Goal: Navigation & Orientation: Find specific page/section

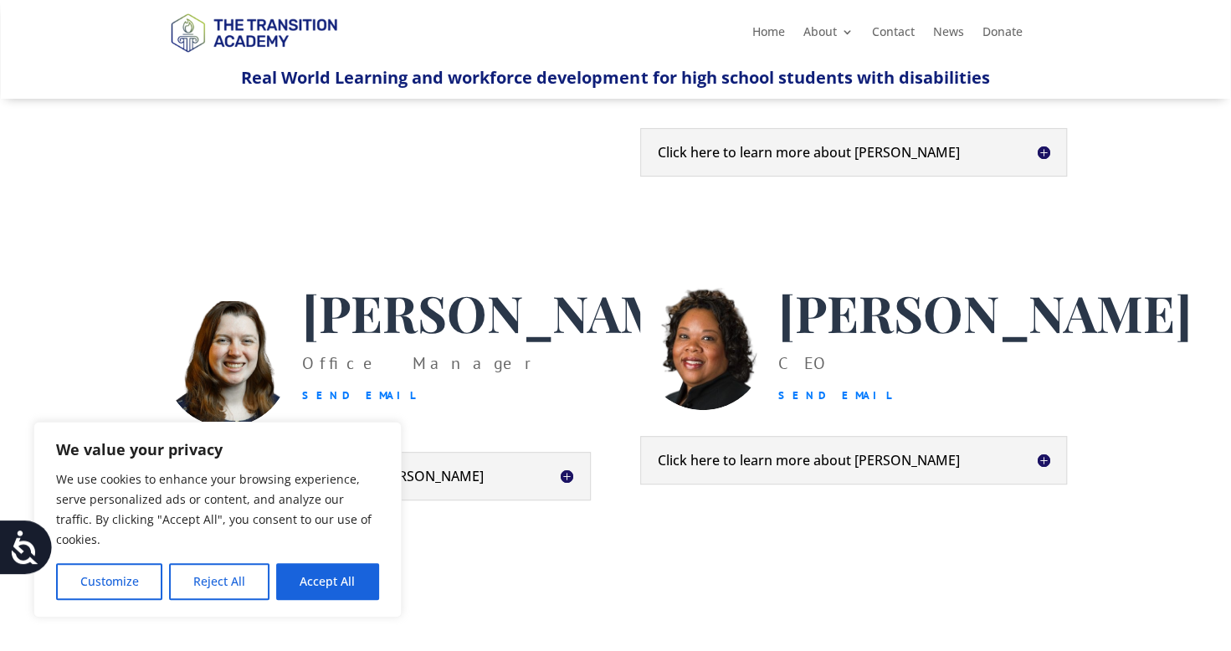
scroll to position [290, 0]
click at [296, 579] on button "Accept All" at bounding box center [327, 581] width 103 height 37
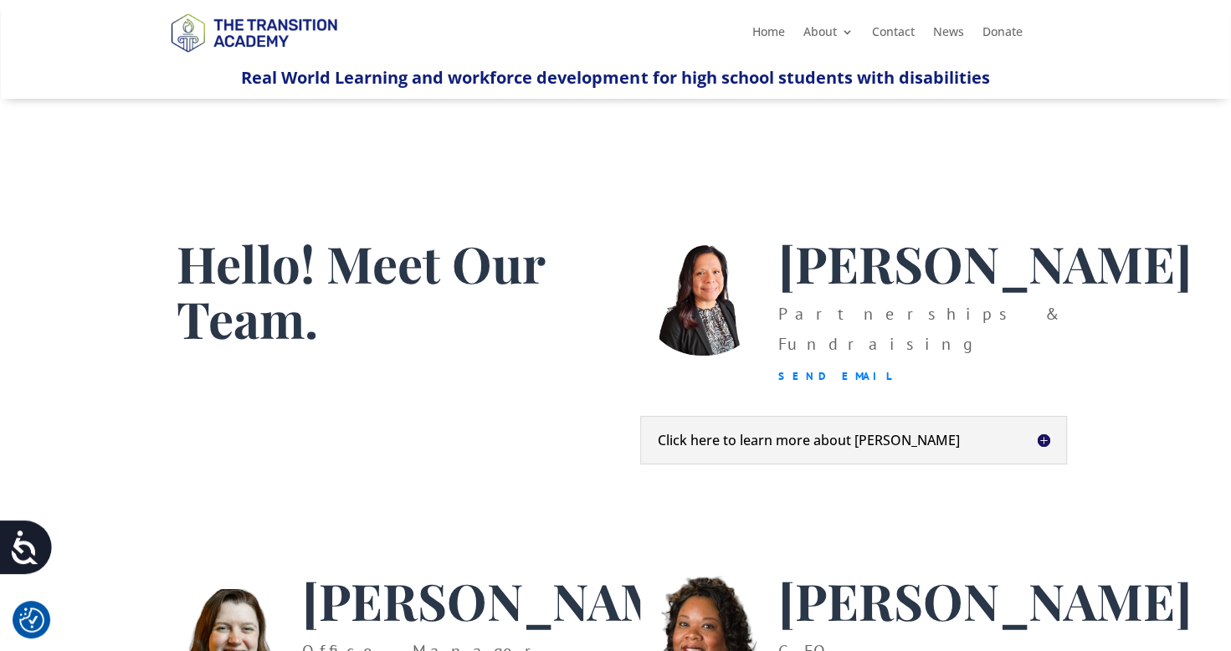
scroll to position [0, 0]
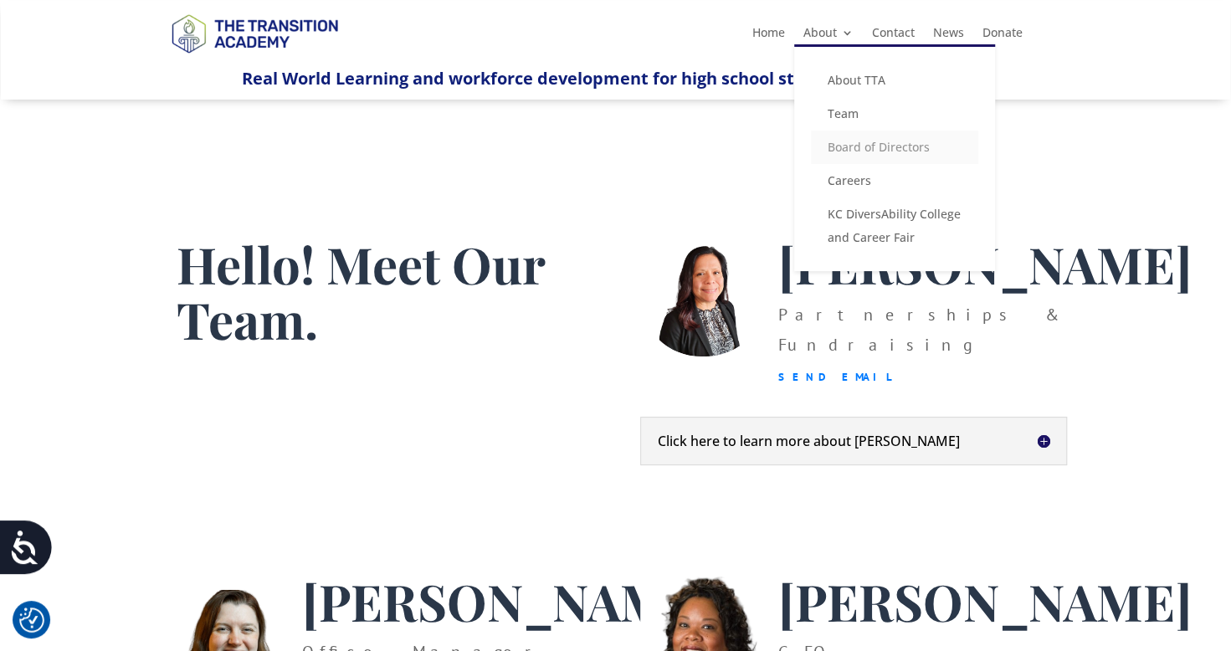
click at [842, 152] on link "Board of Directors" at bounding box center [894, 147] width 167 height 33
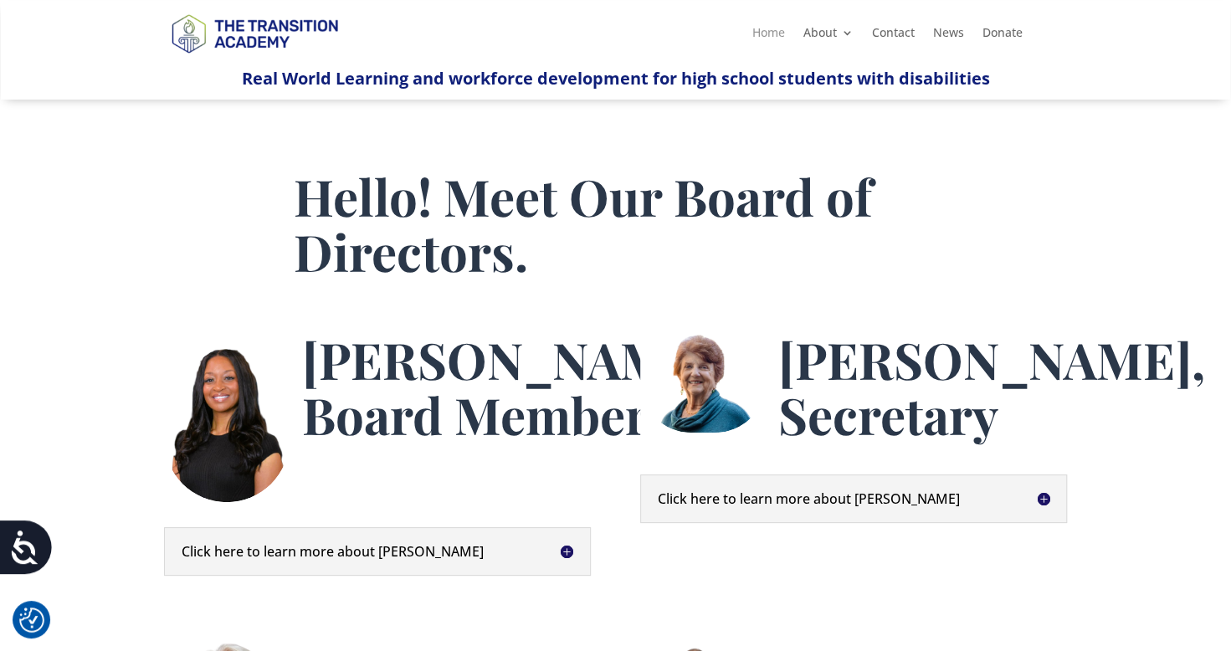
click at [766, 35] on link "Home" at bounding box center [768, 36] width 33 height 18
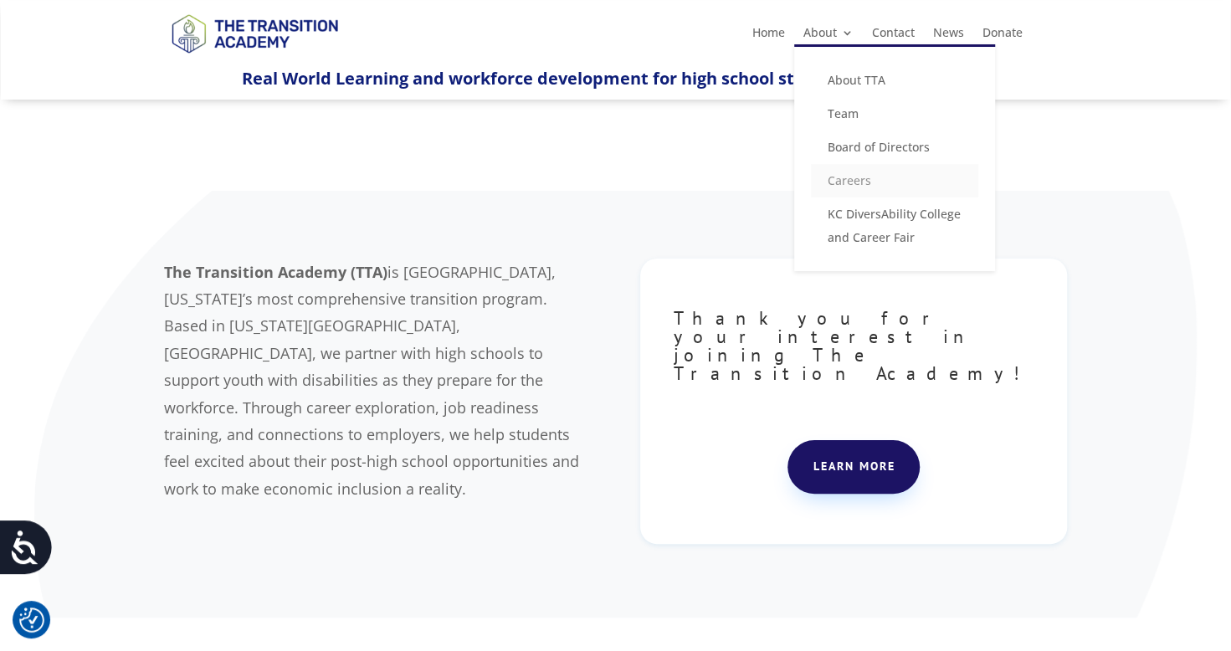
click at [845, 187] on link "Careers" at bounding box center [894, 180] width 167 height 33
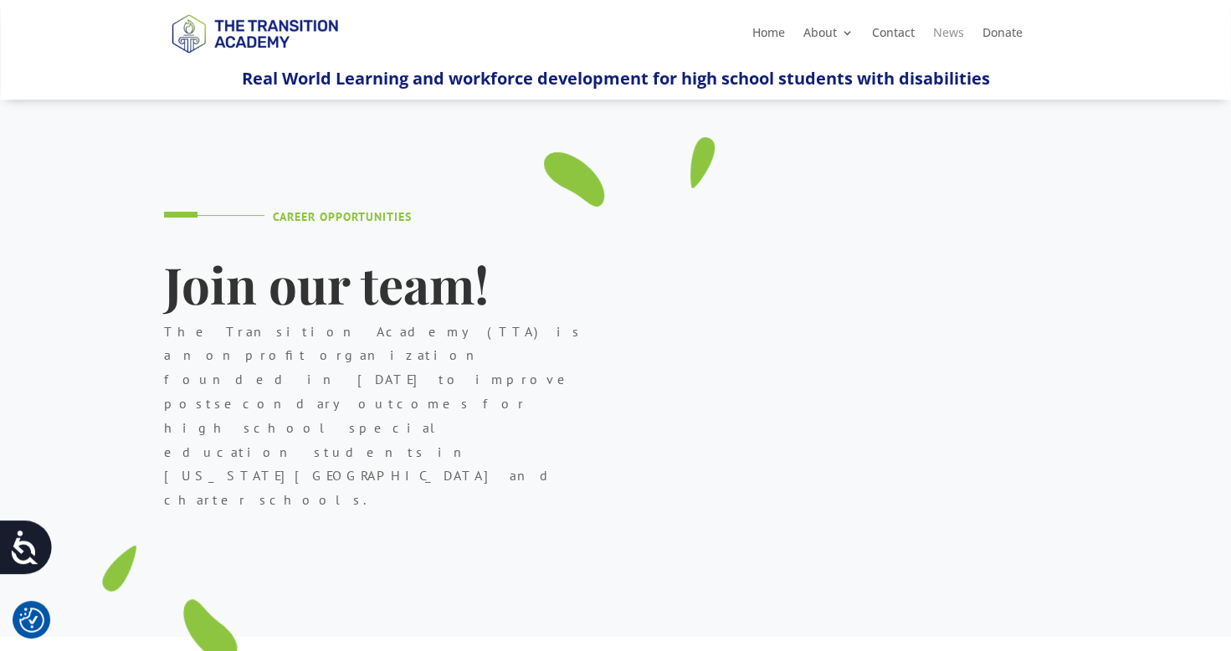
click at [952, 38] on link "News" at bounding box center [948, 36] width 31 height 18
